Goal: Transaction & Acquisition: Download file/media

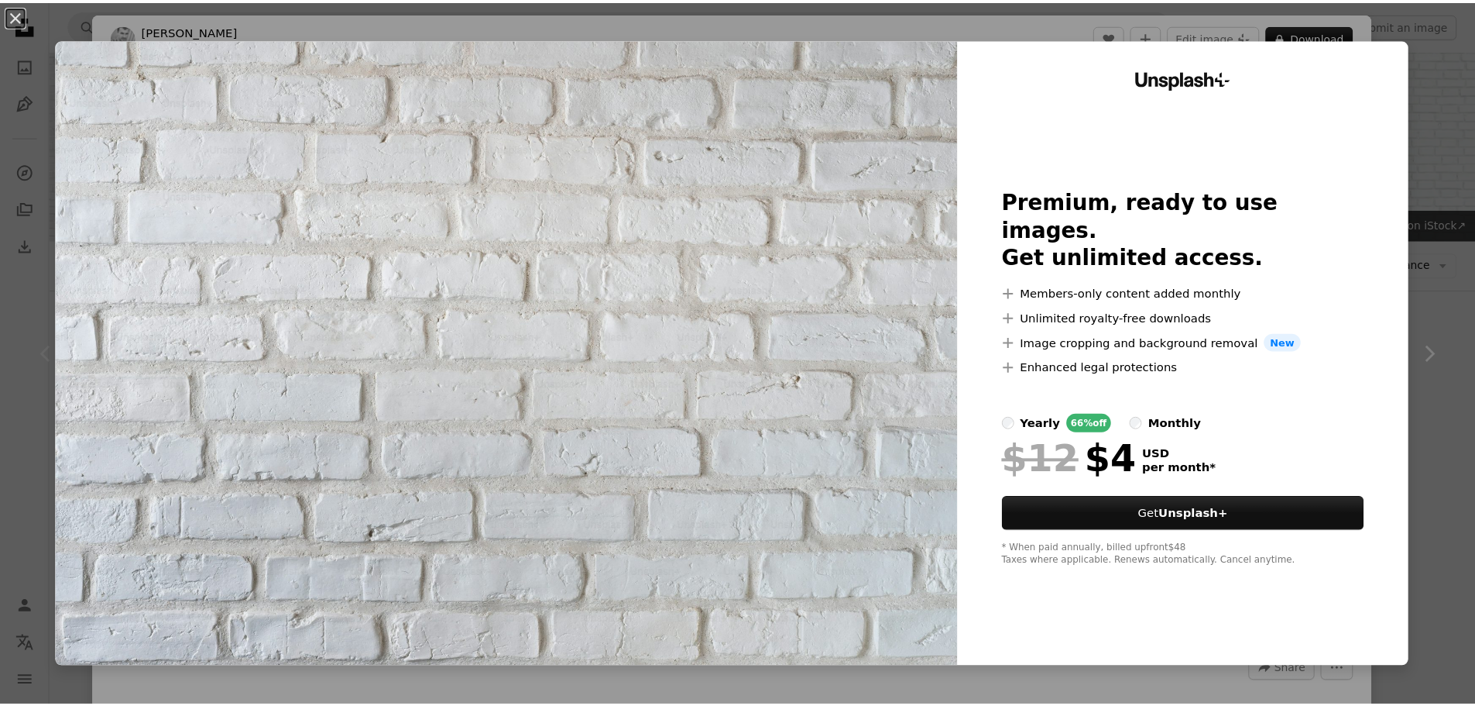
scroll to position [232, 0]
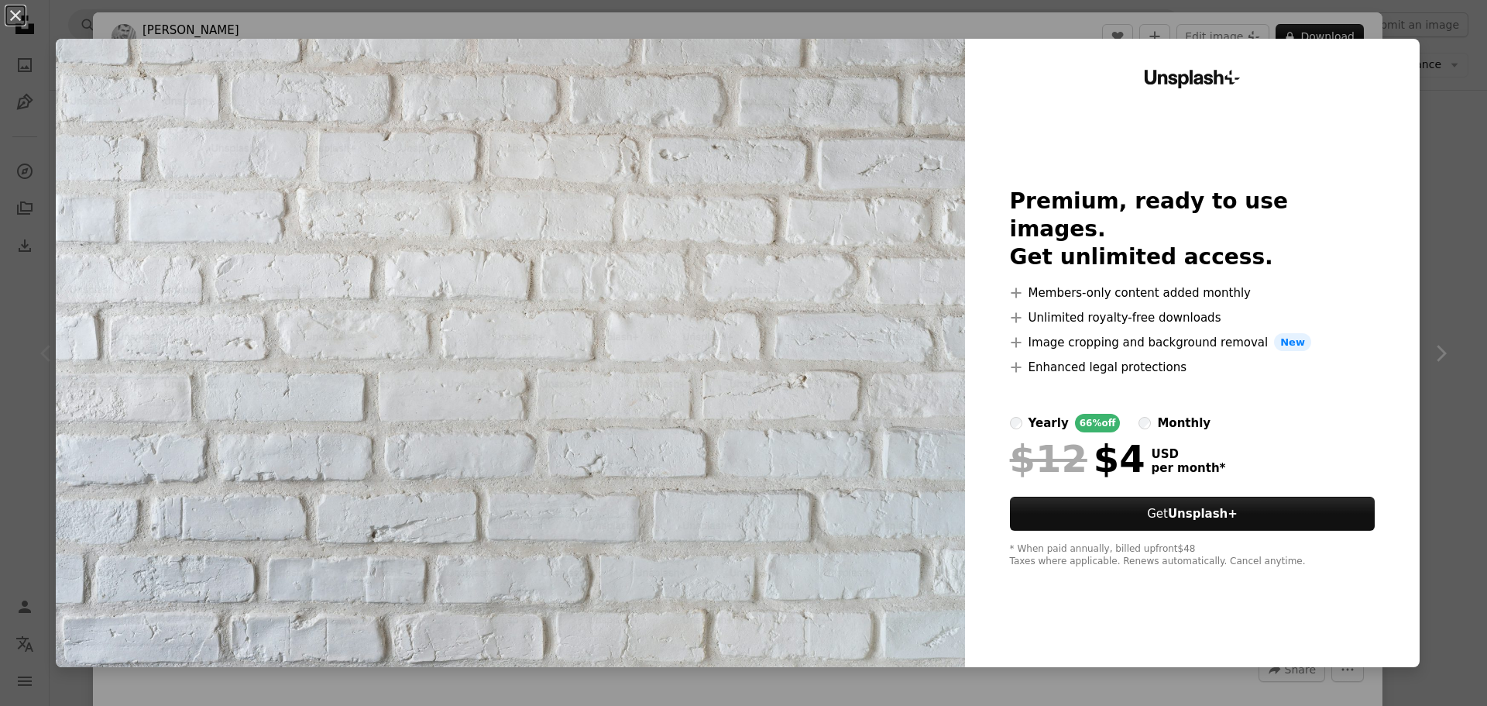
click at [1427, 311] on div "An X shape Unsplash+ Premium, ready to use images. Get unlimited access. A plus…" at bounding box center [743, 353] width 1487 height 706
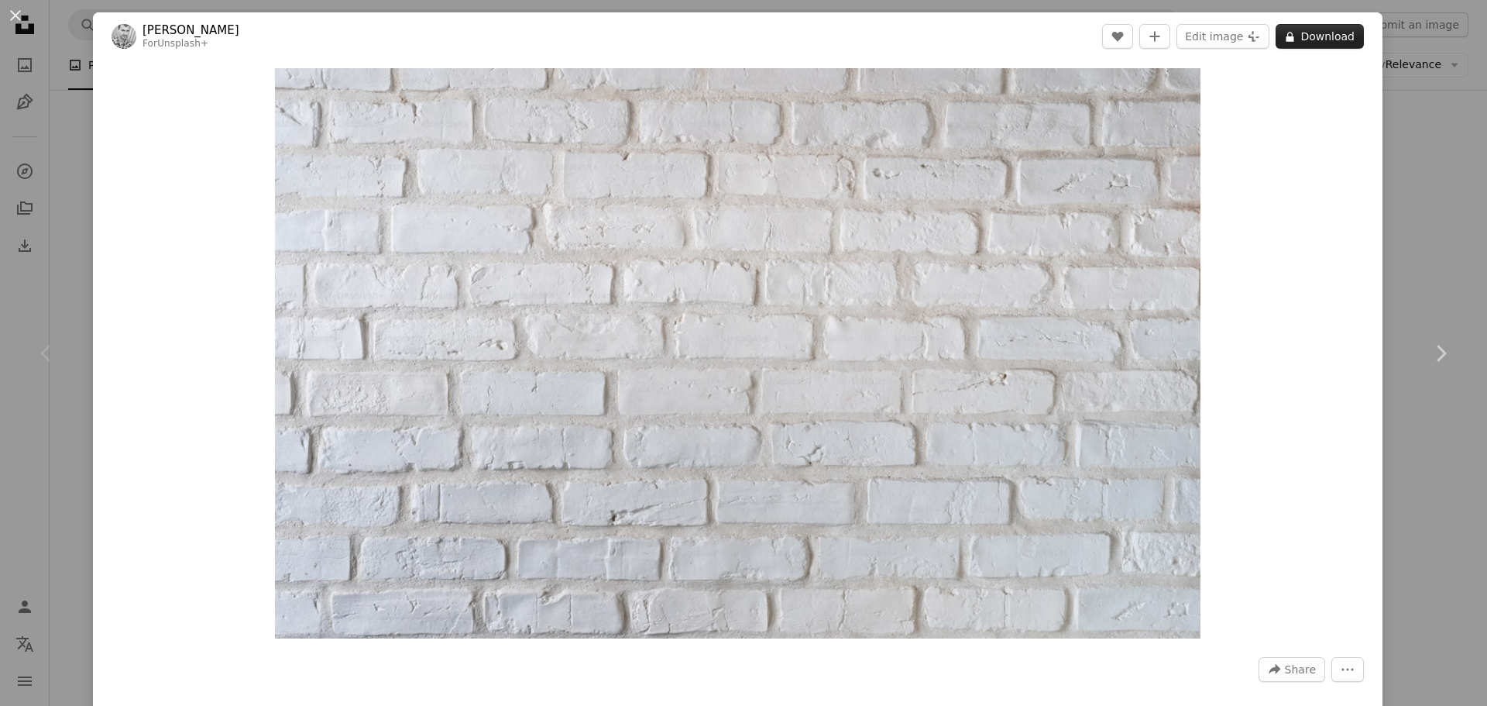
click at [1321, 37] on button "A lock Download" at bounding box center [1320, 36] width 88 height 25
click at [1458, 149] on div "An X shape Chevron left Chevron right [PERSON_NAME] For Unsplash+ A heart A plu…" at bounding box center [743, 353] width 1487 height 706
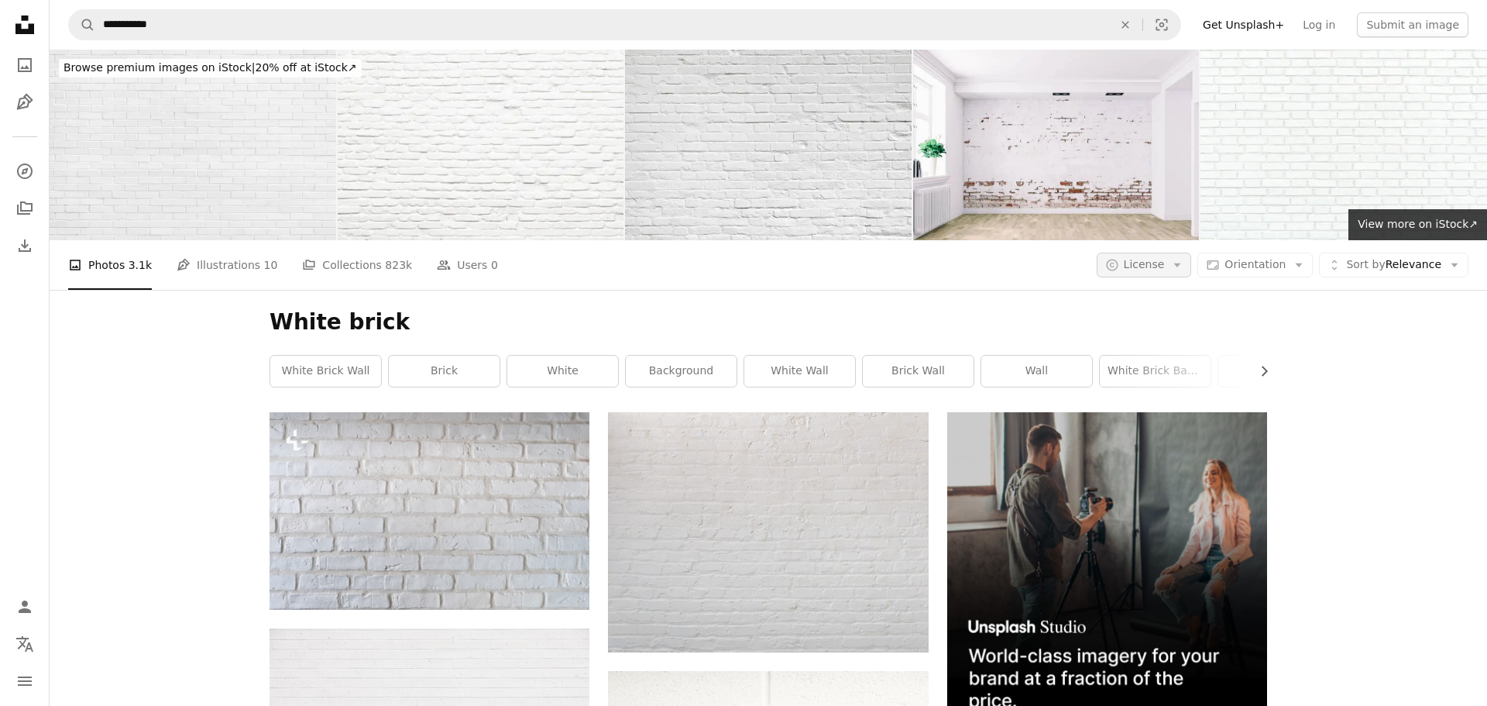
click at [1182, 268] on icon "Arrow down" at bounding box center [1177, 265] width 14 height 14
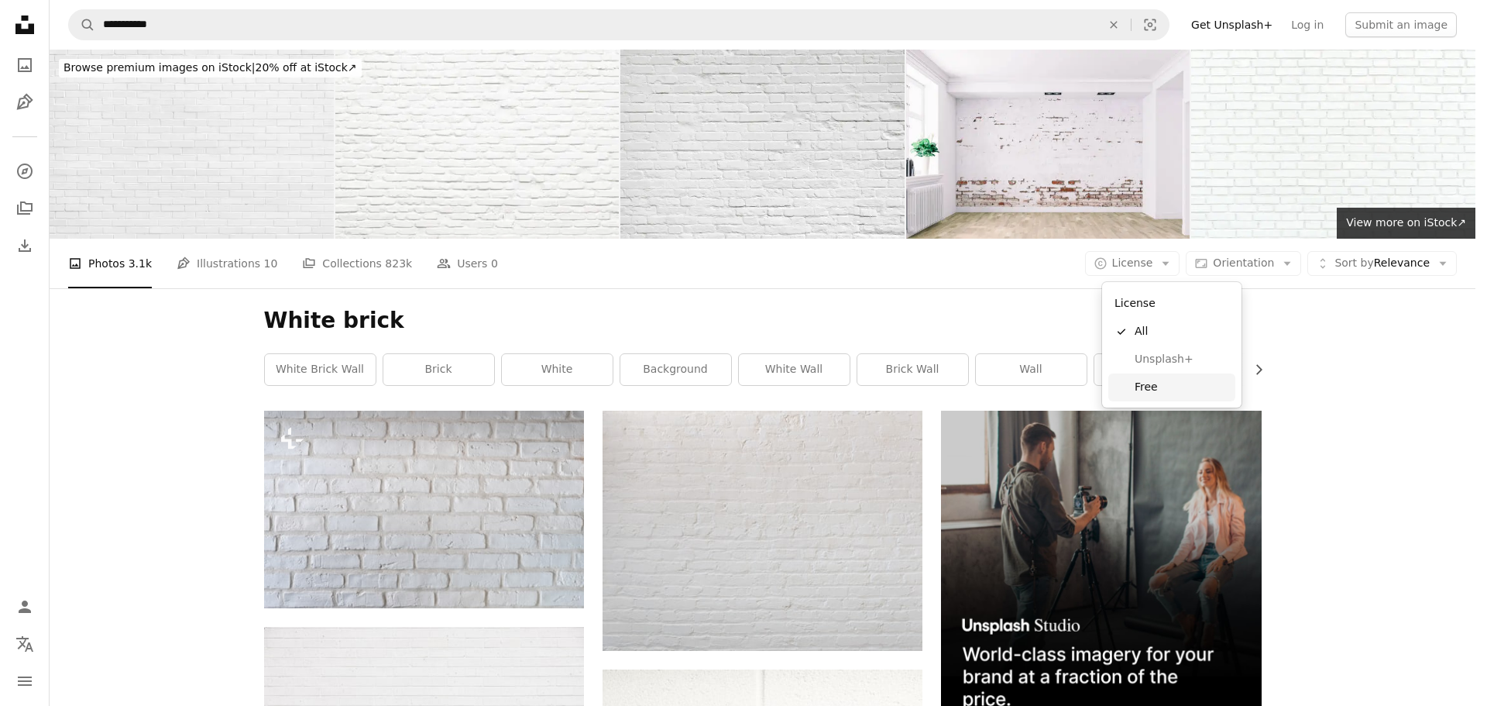
click at [1149, 382] on span "Free" at bounding box center [1182, 387] width 94 height 15
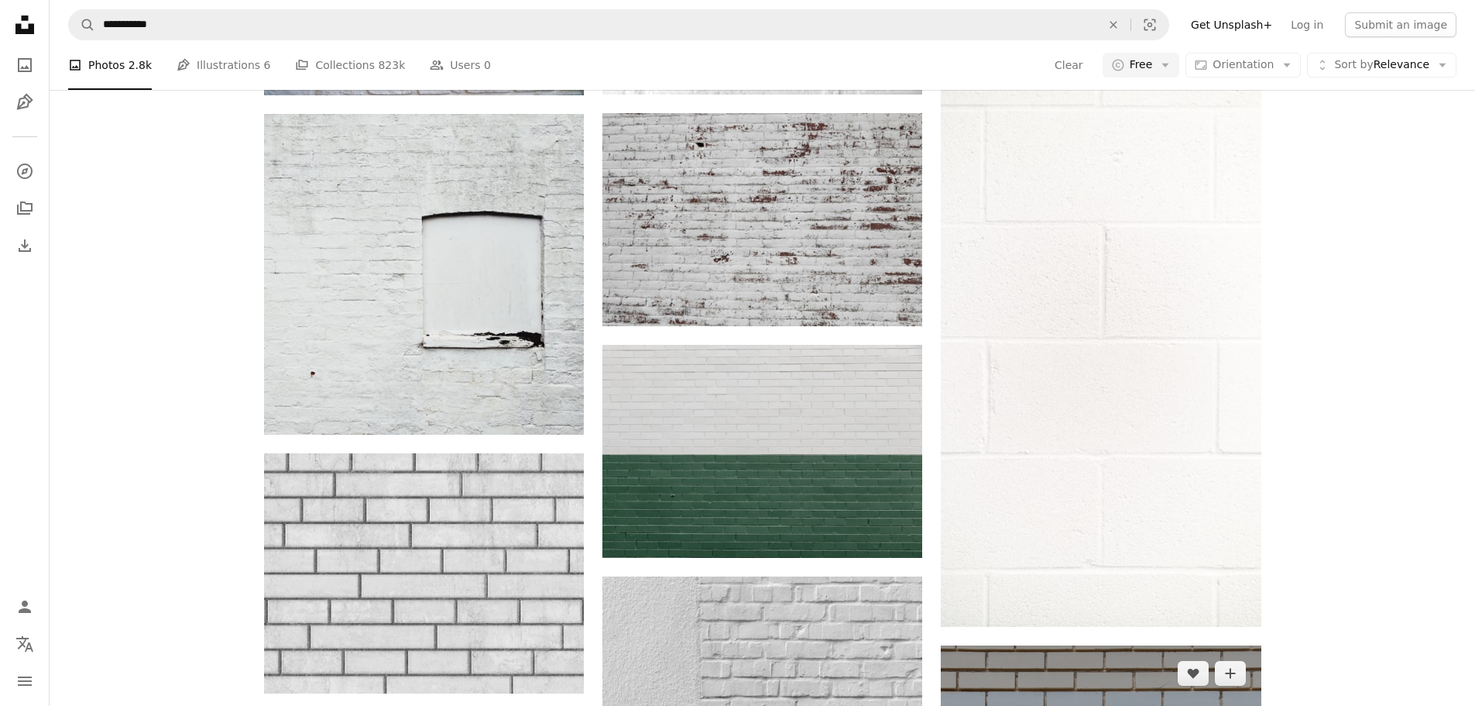
scroll to position [1162, 0]
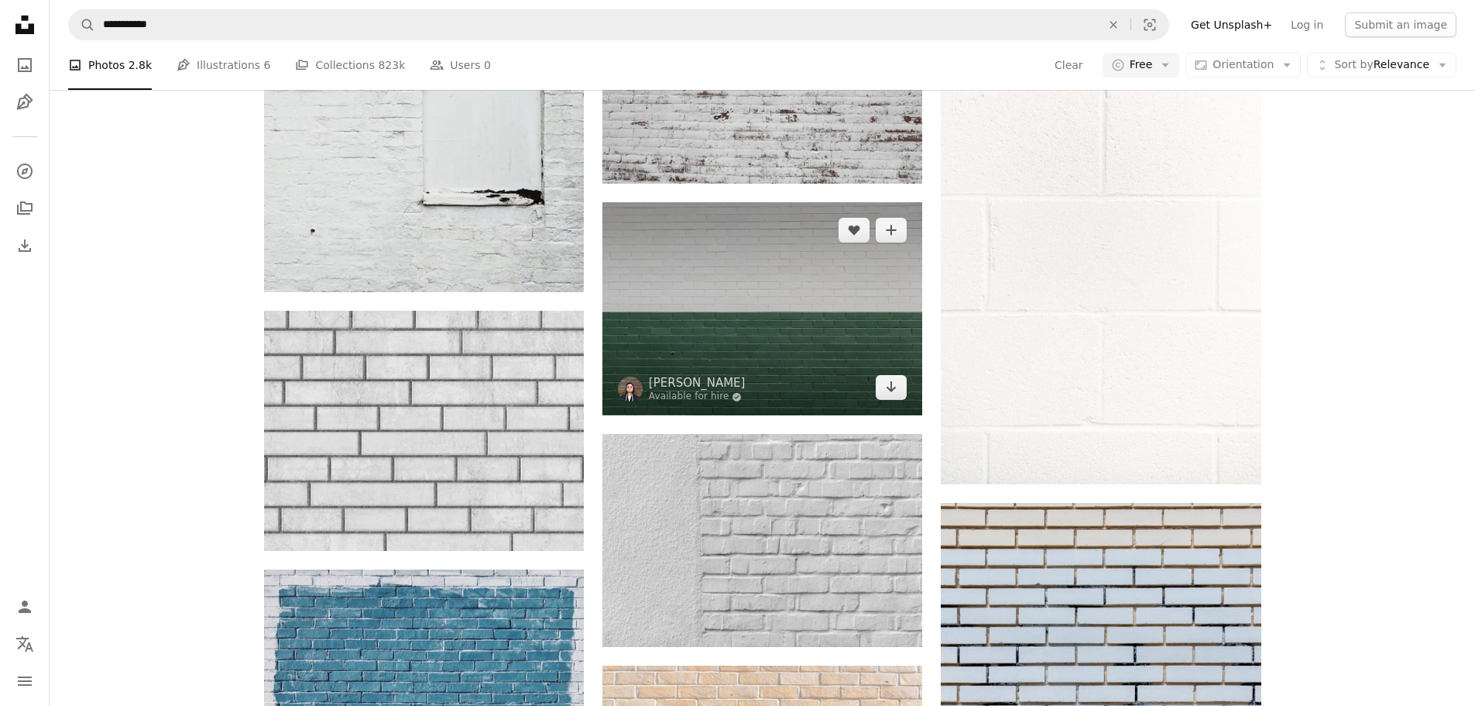
click at [805, 291] on img at bounding box center [763, 308] width 320 height 213
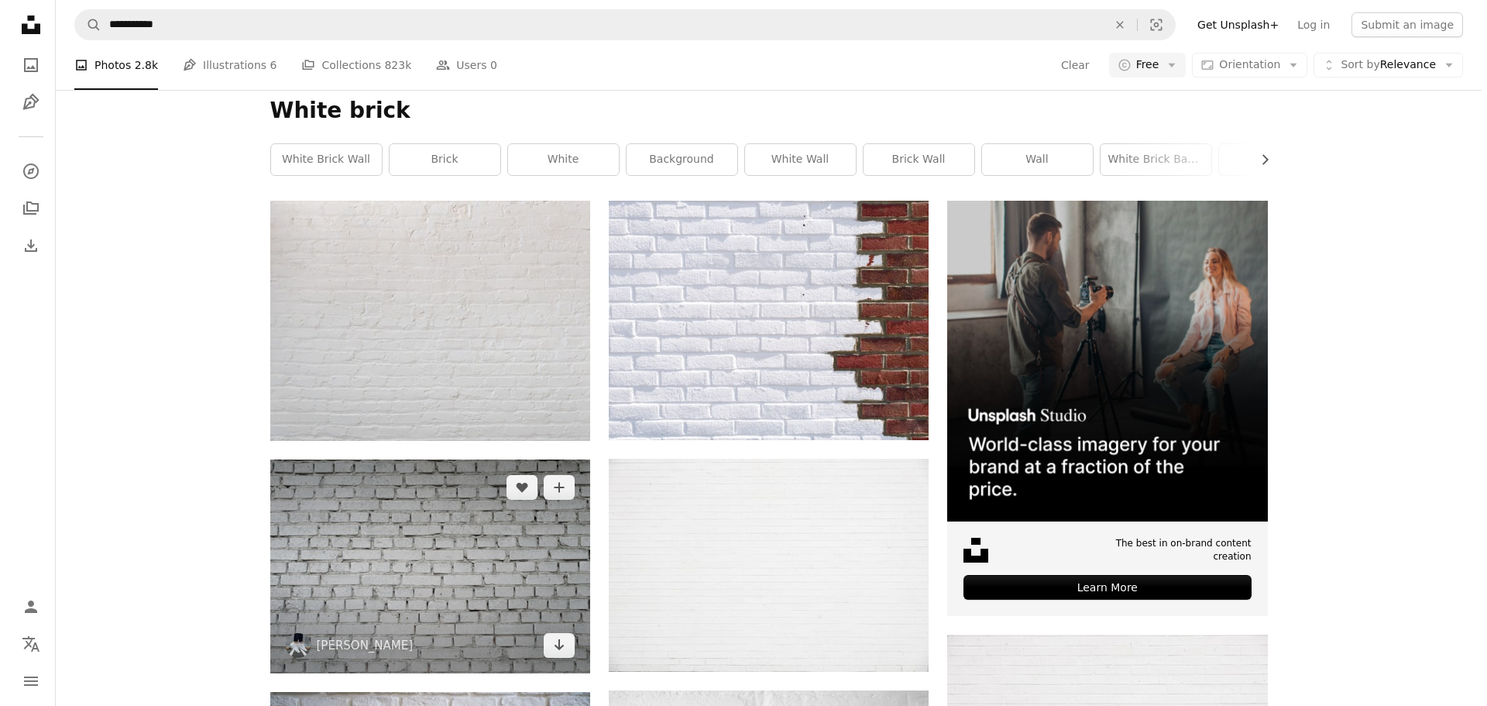
scroll to position [155, 0]
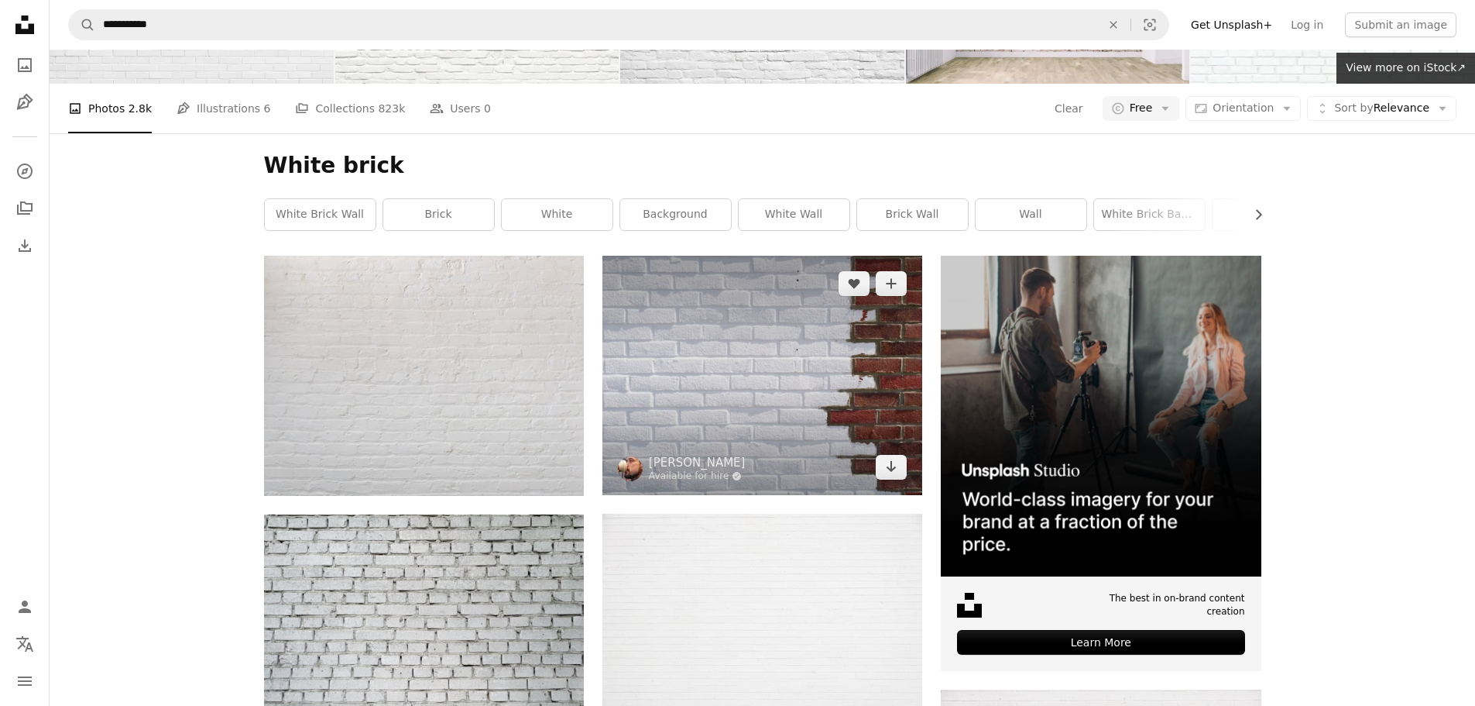
click at [841, 344] on img at bounding box center [763, 375] width 320 height 239
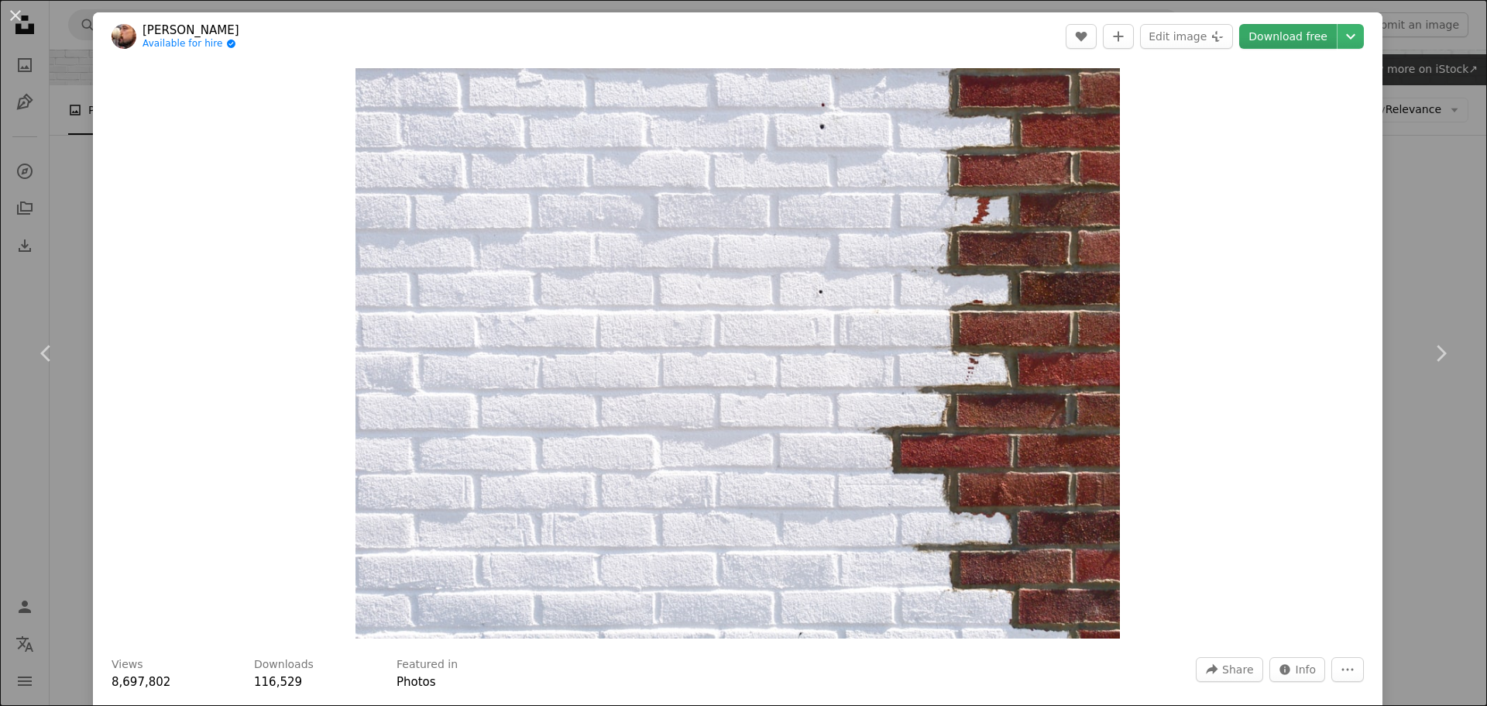
click at [1302, 36] on link "Download free" at bounding box center [1288, 36] width 98 height 25
